Goal: Task Accomplishment & Management: Manage account settings

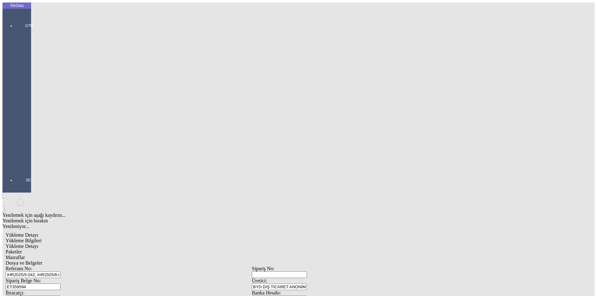
scroll to position [54, 0]
click at [224, 261] on div "Dosya ve Belgeler" at bounding box center [252, 264] width 493 height 6
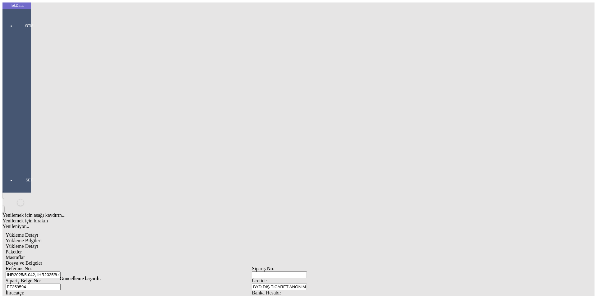
click at [268, 146] on span "Evet" at bounding box center [263, 143] width 9 height 5
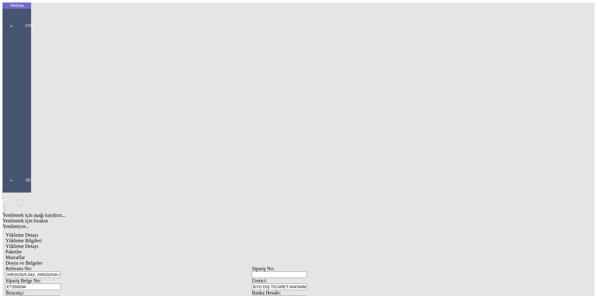
click at [42, 261] on span "Dosya ve Belgeler" at bounding box center [24, 263] width 37 height 5
drag, startPoint x: 40, startPoint y: 112, endPoint x: 44, endPoint y: 114, distance: 4.7
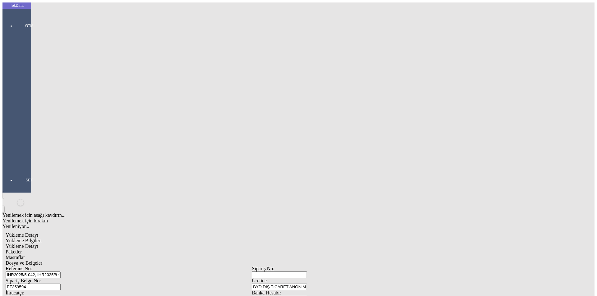
drag, startPoint x: 72, startPoint y: 171, endPoint x: 72, endPoint y: 161, distance: 10.9
click at [42, 238] on span "Yükleme Bilgileri" at bounding box center [24, 240] width 36 height 5
drag, startPoint x: 105, startPoint y: 57, endPoint x: 54, endPoint y: 57, distance: 51.0
click at [54, 278] on div "Sipariş Belge No: ET359594" at bounding box center [129, 284] width 246 height 12
